Goal: Subscribe to service/newsletter

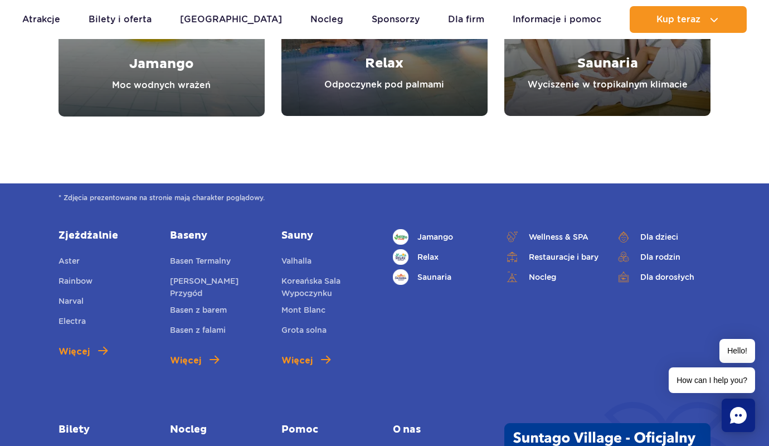
scroll to position [4173, 0]
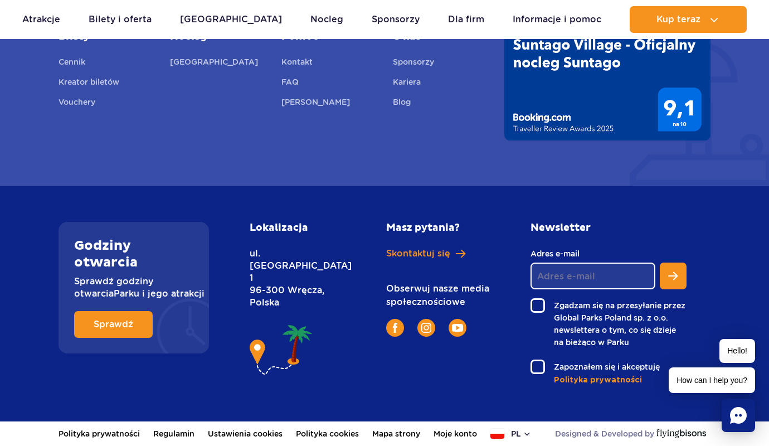
type input "e"
checkbox input "false"
radio input "true"
type input "e"
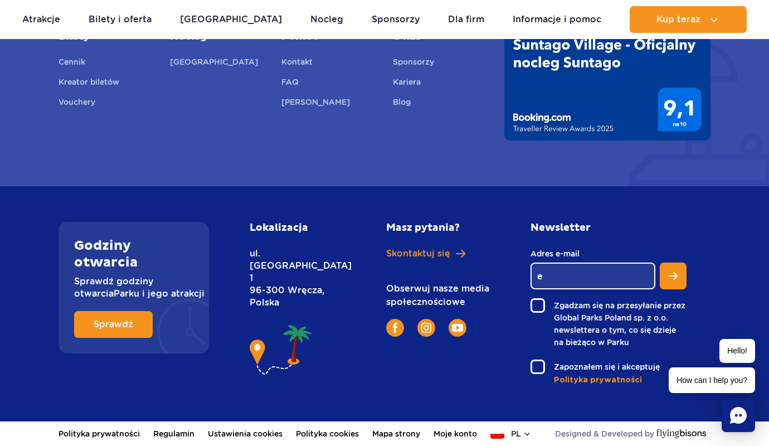
type input "jakub@sklepyonline.com.pl"
type input "510145189"
click at [533, 299] on label "Zgadzam się na przesyłanie przez Global Parks Poland sp. z o.o. newslettera o t…" at bounding box center [608, 323] width 156 height 50
click at [533, 299] on input "Zgadzam się na przesyłanie przez Global Parks Poland sp. z o.o. newslettera o t…" at bounding box center [536, 299] width 13 height 2
checkbox input "true"
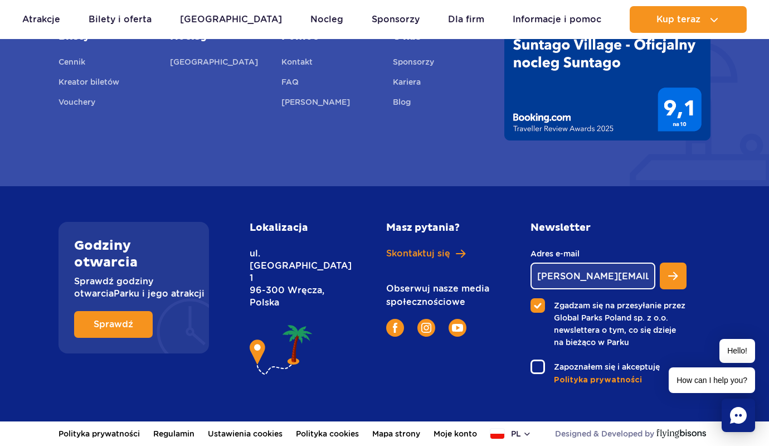
click at [533, 360] on label "Zapoznałem się i akceptuję" at bounding box center [608, 366] width 156 height 14
click at [533, 360] on input "Zapoznałem się i akceptuję" at bounding box center [536, 360] width 13 height 2
checkbox input "true"
